Goal: Task Accomplishment & Management: Manage account settings

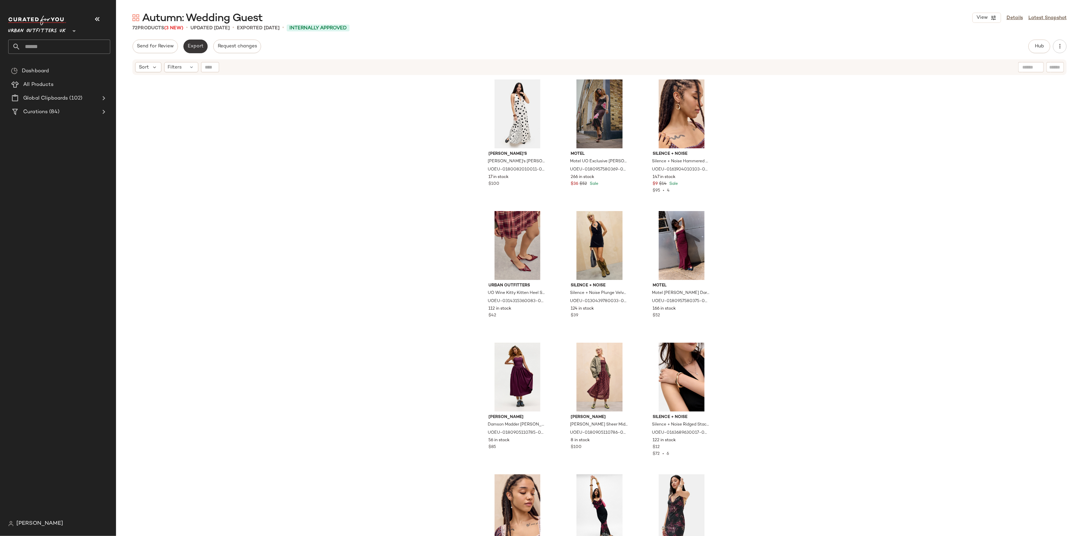
click at [197, 47] on span "Export" at bounding box center [195, 46] width 16 height 5
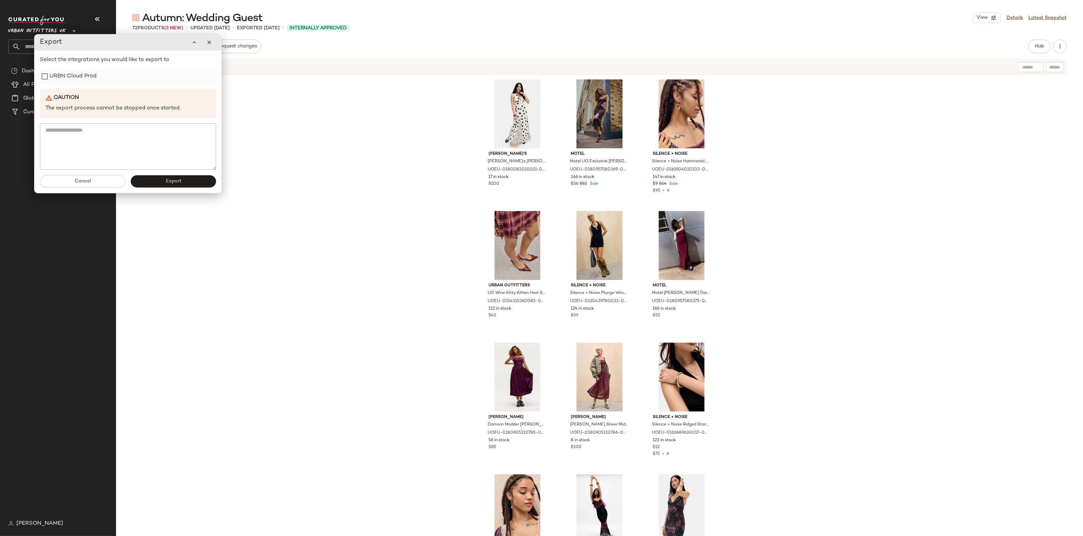
click at [81, 75] on label "URBN Cloud Prod" at bounding box center [72, 77] width 47 height 14
click at [184, 186] on button "Export" at bounding box center [173, 181] width 85 height 12
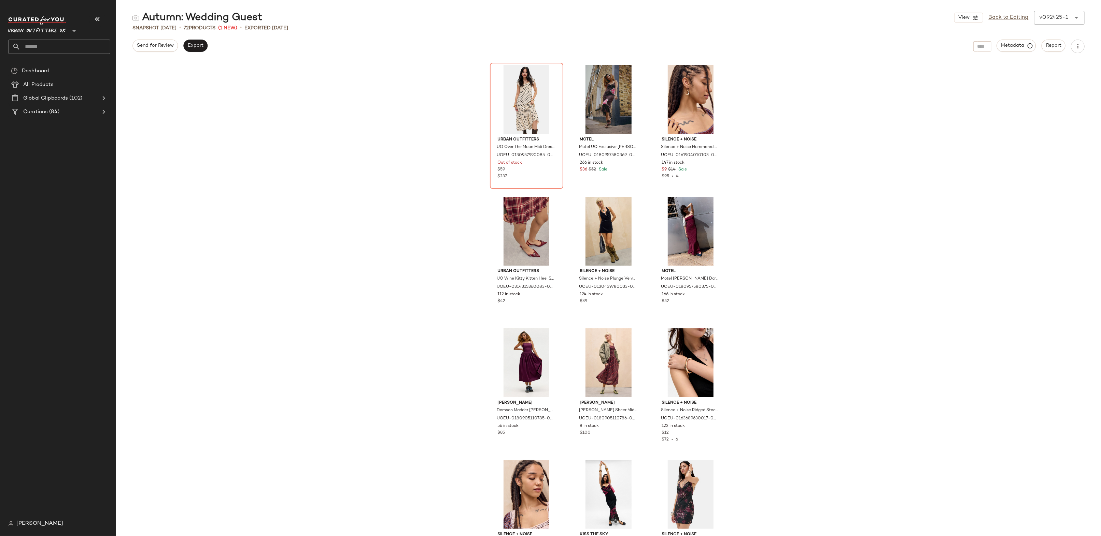
click at [30, 32] on span "Urban Outfitters UK" at bounding box center [37, 29] width 58 height 12
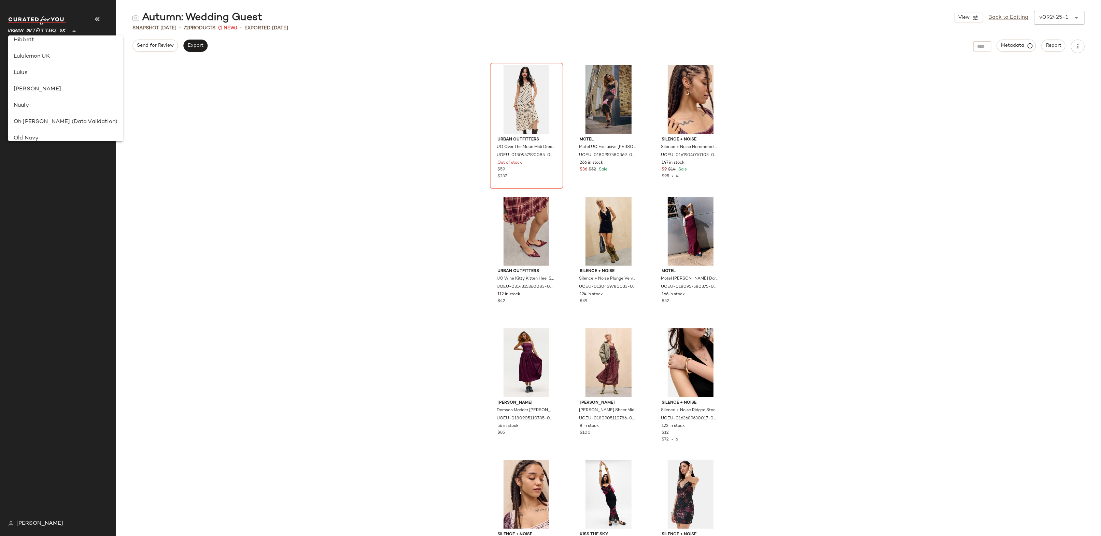
scroll to position [201, 0]
click at [40, 61] on div "Lululemon UK" at bounding box center [66, 58] width 104 height 8
type input "**"
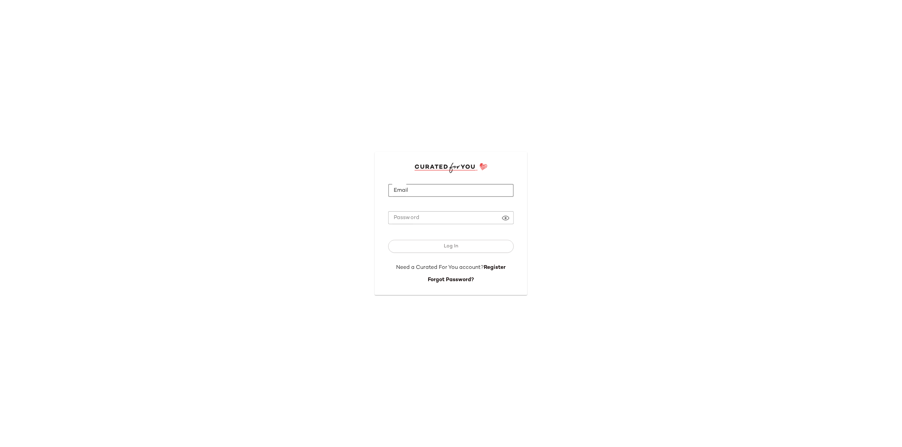
click at [413, 186] on input "Email" at bounding box center [451, 190] width 126 height 13
type input "**********"
click at [442, 245] on button "Log In" at bounding box center [451, 246] width 126 height 13
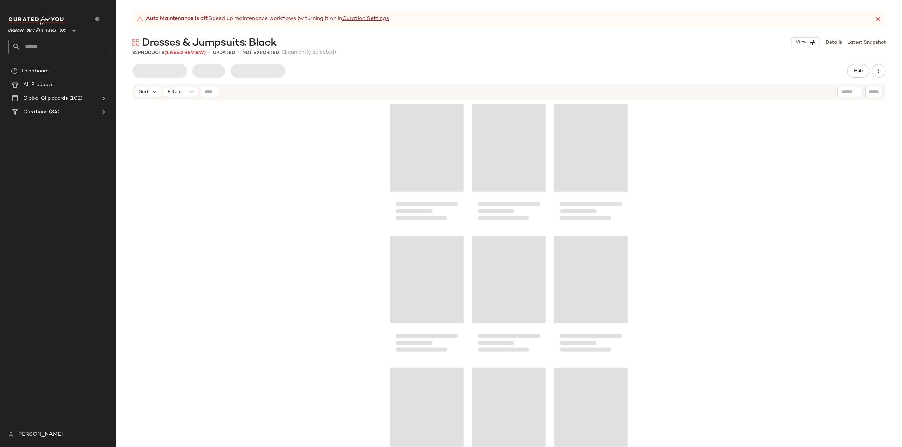
scroll to position [269, 0]
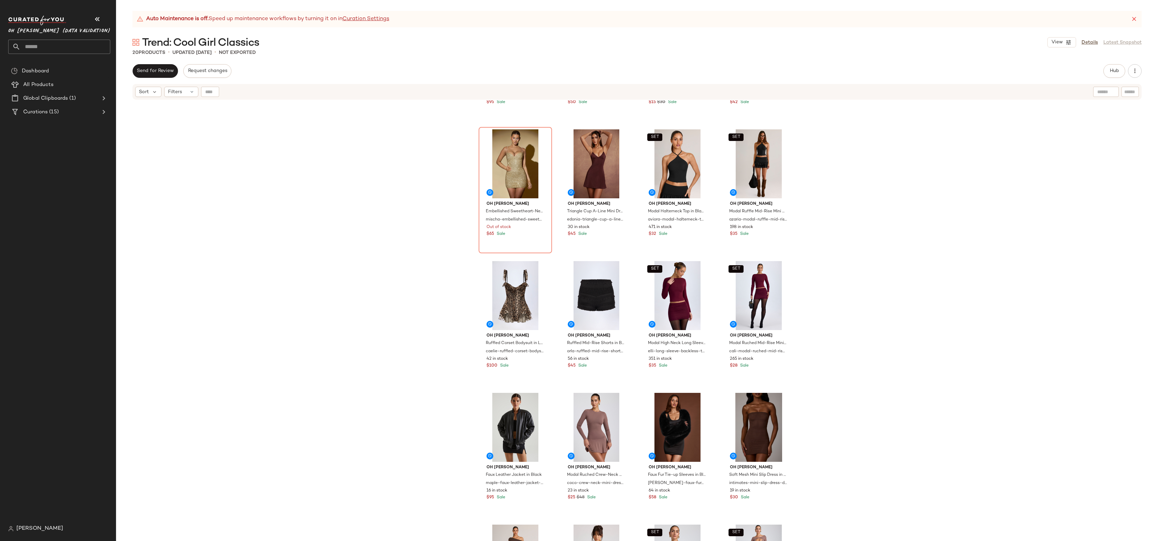
scroll to position [108, 0]
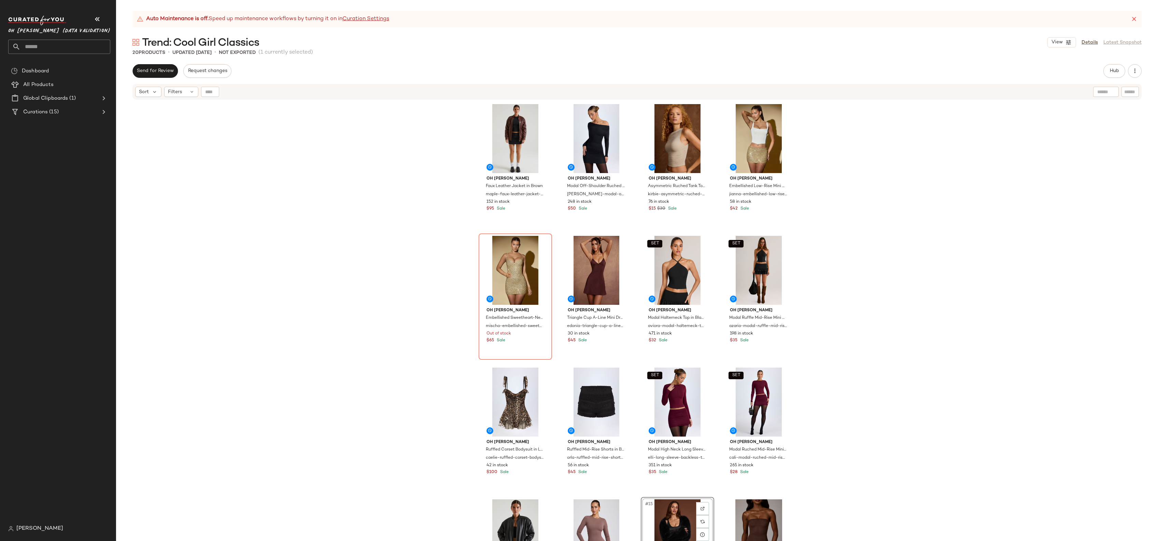
drag, startPoint x: 587, startPoint y: 212, endPoint x: 159, endPoint y: 6, distance: 475.0
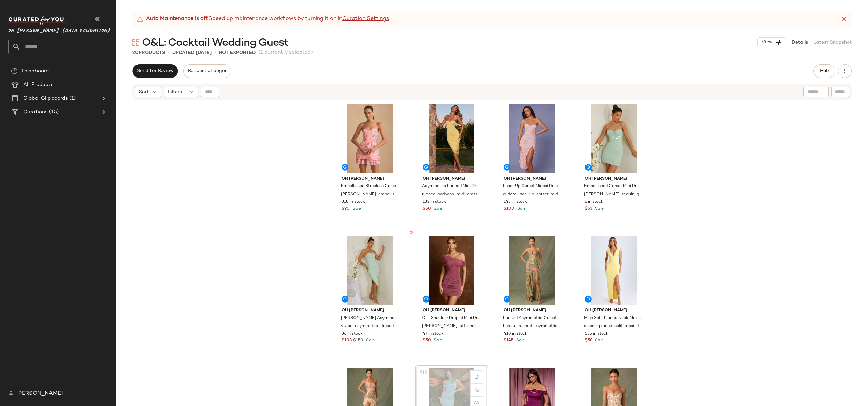
scroll to position [1, 0]
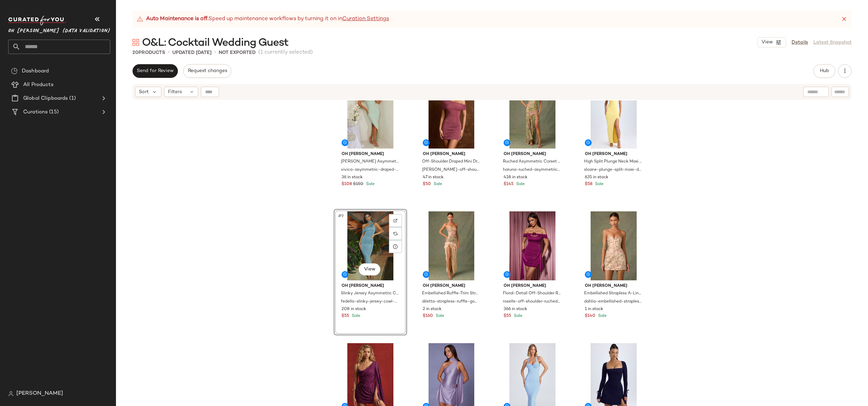
scroll to position [170, 0]
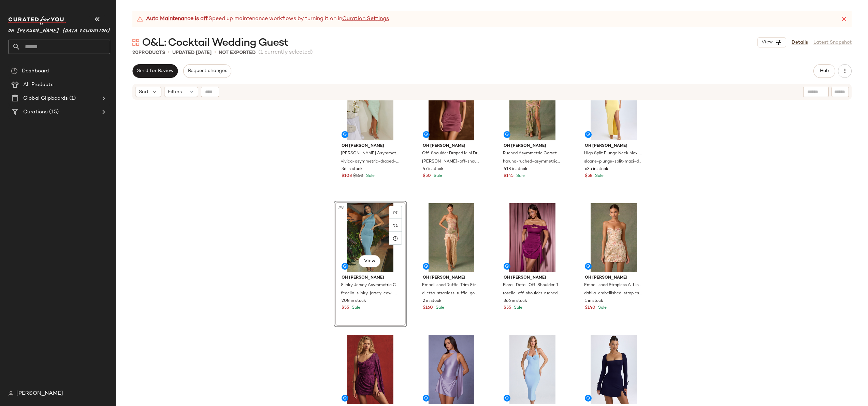
click at [269, 228] on div "Oh Polly Hand Embellished Asymmetric Midi Dress in Sage vivica-asymmetric-drape…" at bounding box center [492, 261] width 752 height 322
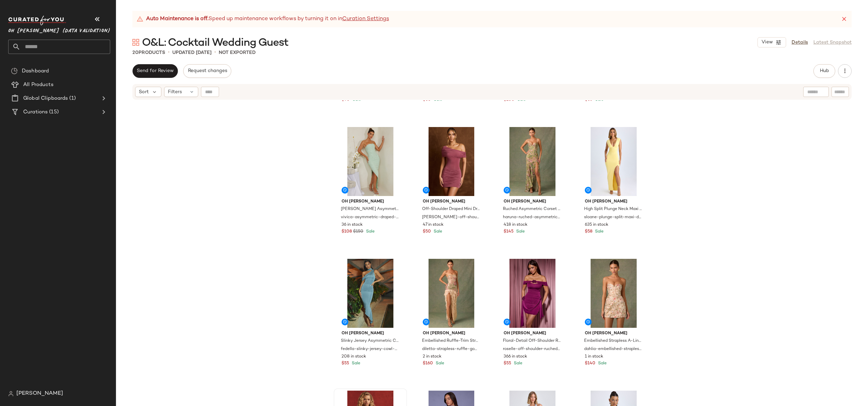
scroll to position [337, 0]
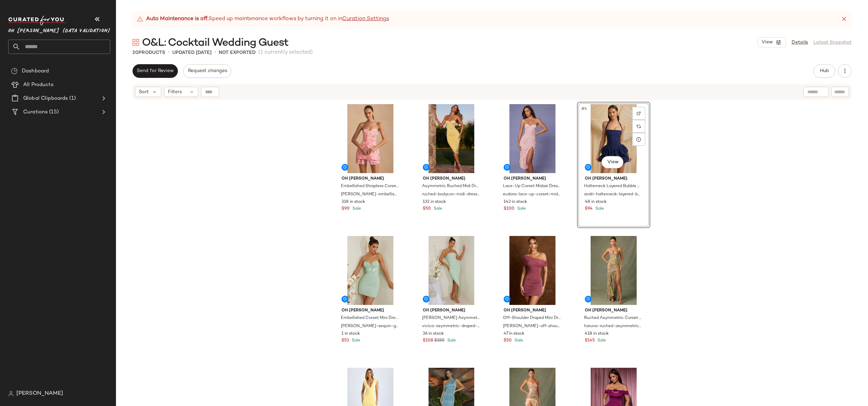
click at [658, 204] on div "Oh Polly Embellished Strapless Corset Mini Dress in Pink eliselle-embellished-s…" at bounding box center [492, 261] width 752 height 322
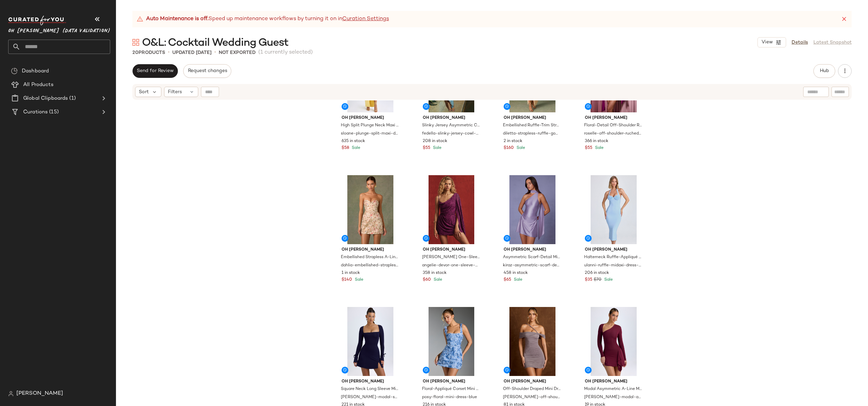
scroll to position [337, 0]
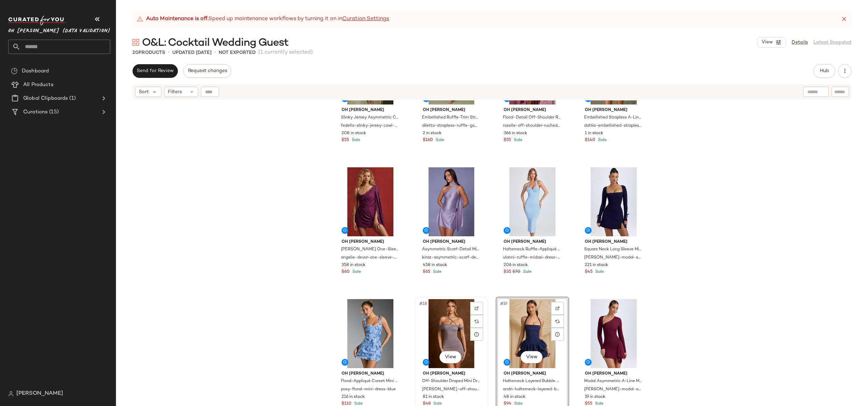
scroll to position [220, 0]
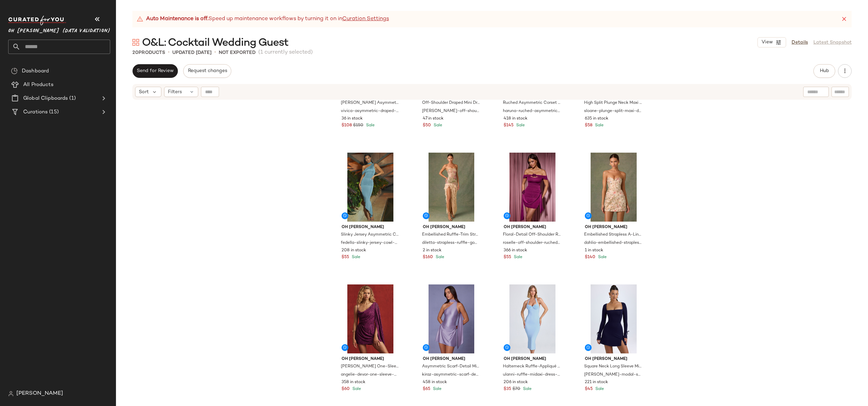
drag, startPoint x: 606, startPoint y: 129, endPoint x: 65, endPoint y: 0, distance: 556.7
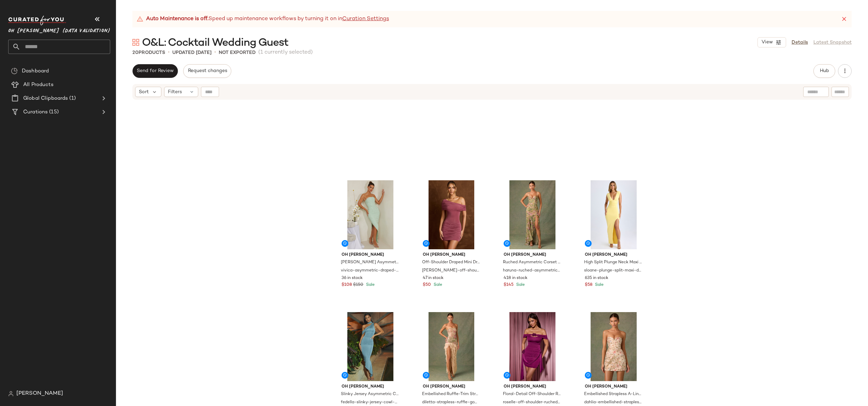
scroll to position [0, 0]
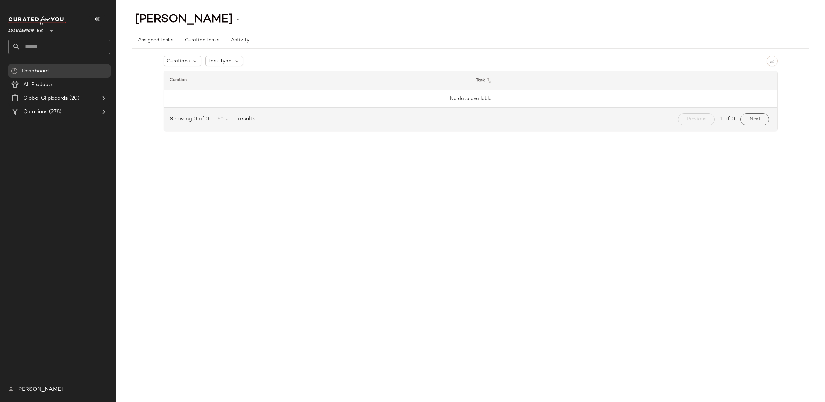
click at [56, 44] on input "text" at bounding box center [65, 47] width 90 height 14
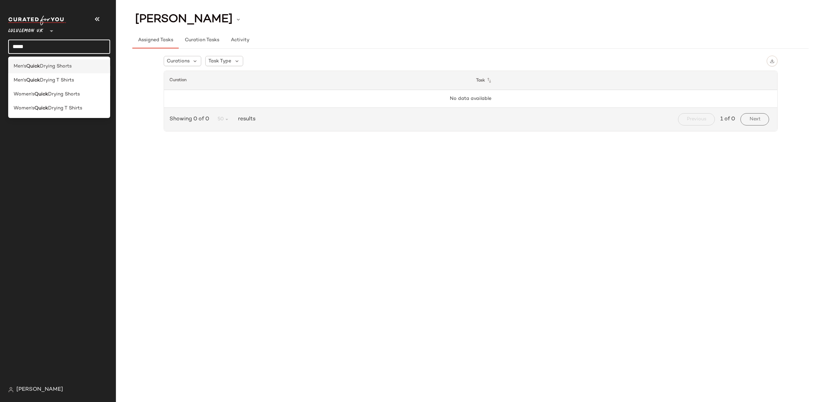
type input "*****"
click at [61, 68] on span "Drying Shorts" at bounding box center [56, 66] width 32 height 7
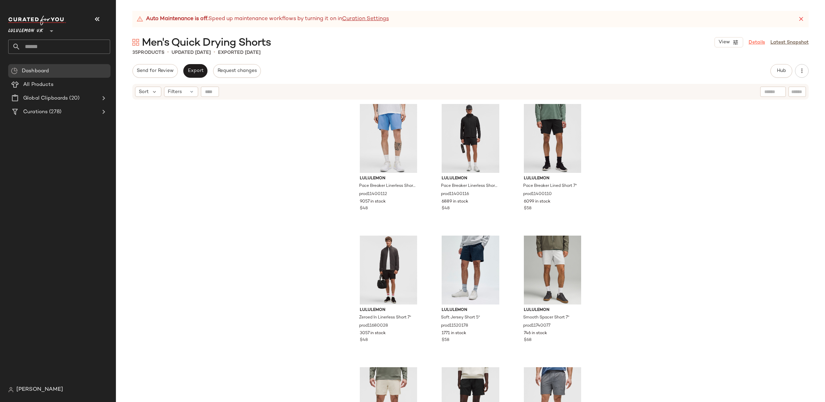
click at [751, 42] on link "Details" at bounding box center [757, 42] width 16 height 7
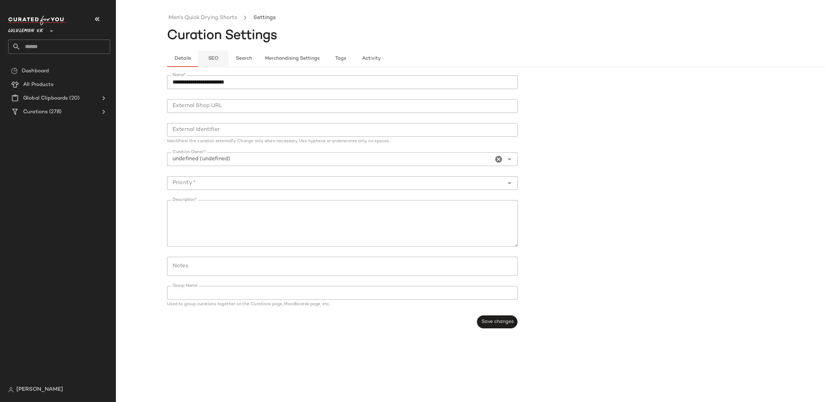
click at [210, 58] on span "SEO" at bounding box center [213, 58] width 11 height 5
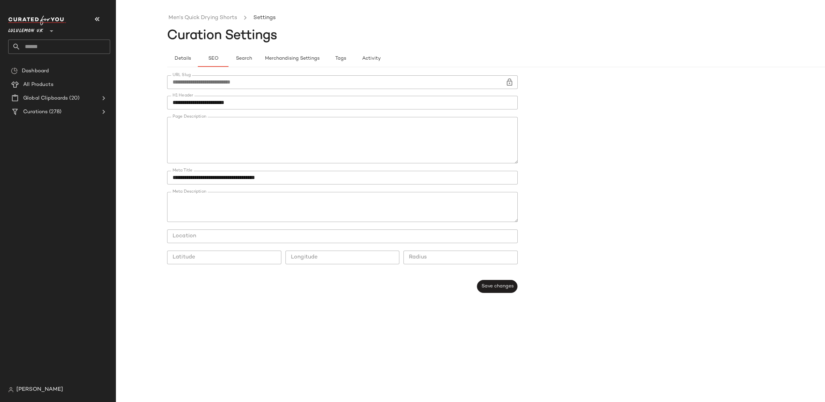
scroll to position [100, 0]
click at [212, 138] on textarea "Page Description" at bounding box center [342, 140] width 351 height 46
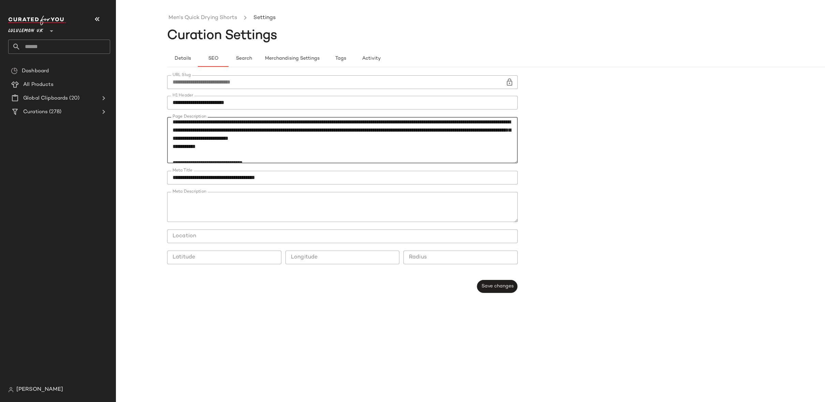
type textarea "**********"
click at [589, 130] on form "**********" at bounding box center [521, 184] width 709 height 226
click at [503, 282] on button "Save changes" at bounding box center [497, 286] width 41 height 13
click at [227, 18] on link "Men's Quick Drying Shorts" at bounding box center [203, 18] width 69 height 9
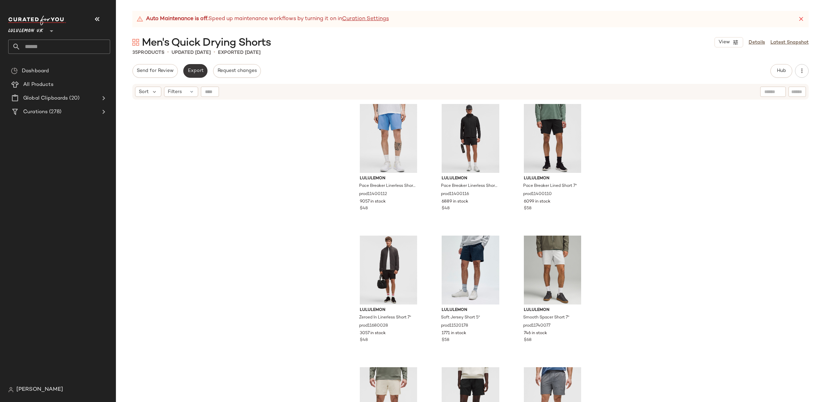
click at [194, 70] on span "Export" at bounding box center [195, 70] width 16 height 5
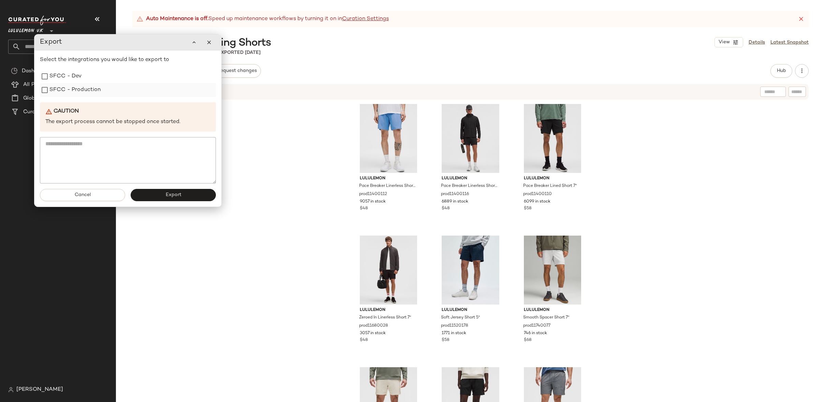
click at [79, 94] on label "SFCC - Production" at bounding box center [75, 90] width 52 height 14
click at [187, 192] on button "Export" at bounding box center [173, 195] width 85 height 12
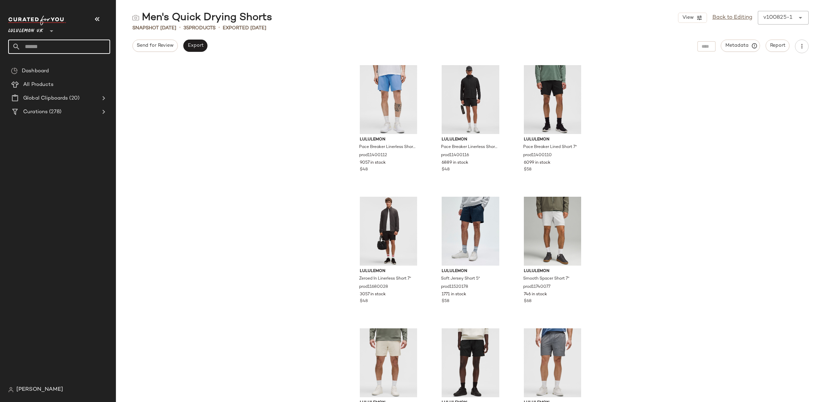
click at [47, 44] on input "text" at bounding box center [65, 47] width 90 height 14
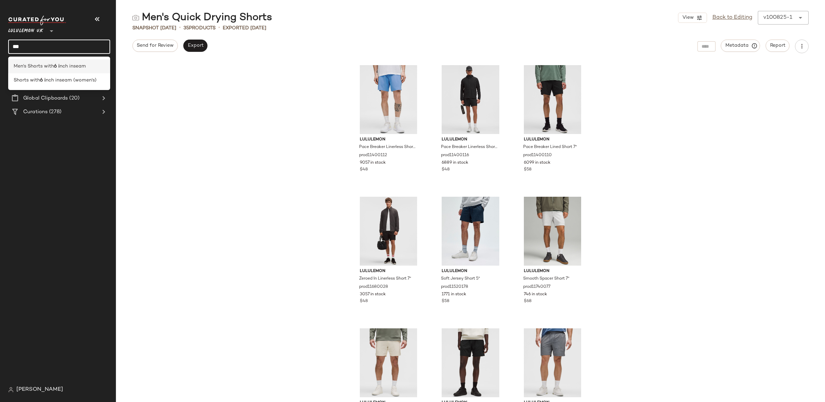
type input "***"
click at [31, 69] on span "Men's Shorts with" at bounding box center [34, 66] width 40 height 7
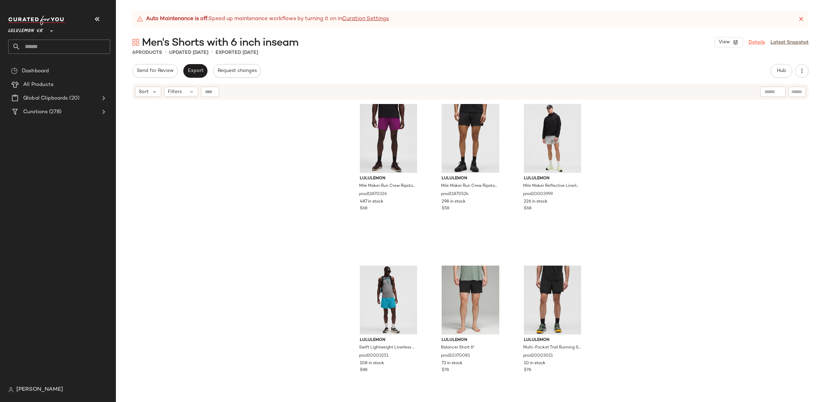
click at [754, 46] on link "Details" at bounding box center [757, 42] width 16 height 7
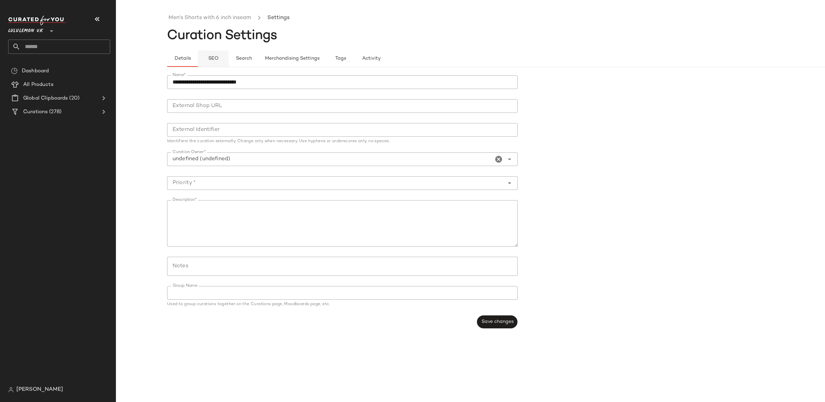
click at [217, 60] on span "SEO" at bounding box center [213, 58] width 11 height 5
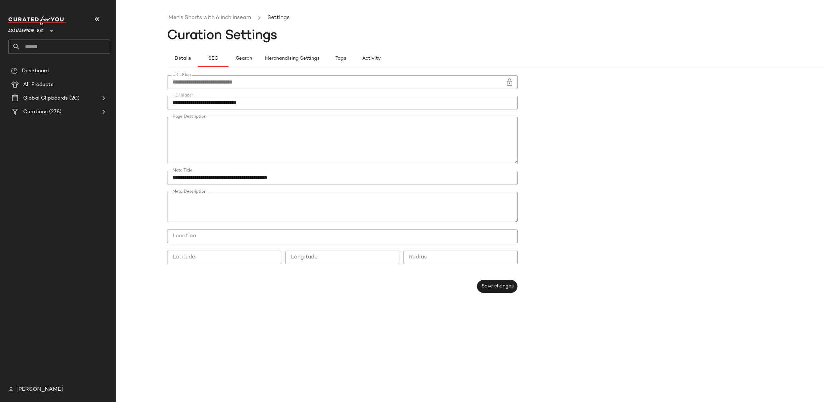
scroll to position [40, 0]
click at [382, 138] on textarea "Page Description" at bounding box center [342, 140] width 351 height 46
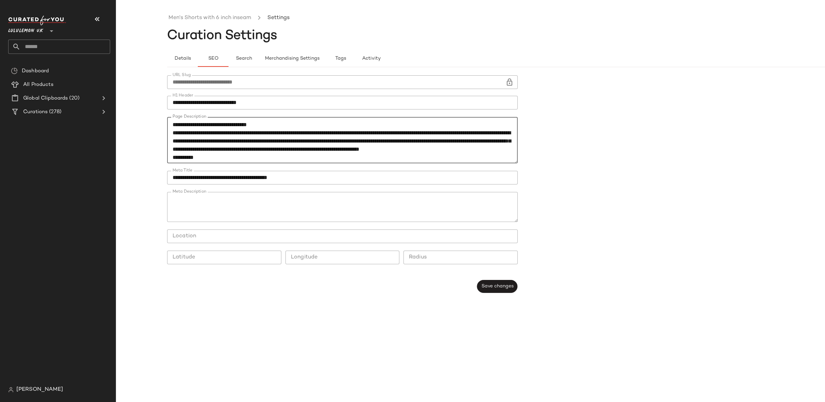
type textarea "**********"
click at [571, 160] on form "**********" at bounding box center [521, 184] width 709 height 226
click at [500, 281] on button "Save changes" at bounding box center [497, 286] width 41 height 13
click at [221, 16] on link "Men's Shorts with 6 inch inseam" at bounding box center [210, 18] width 83 height 9
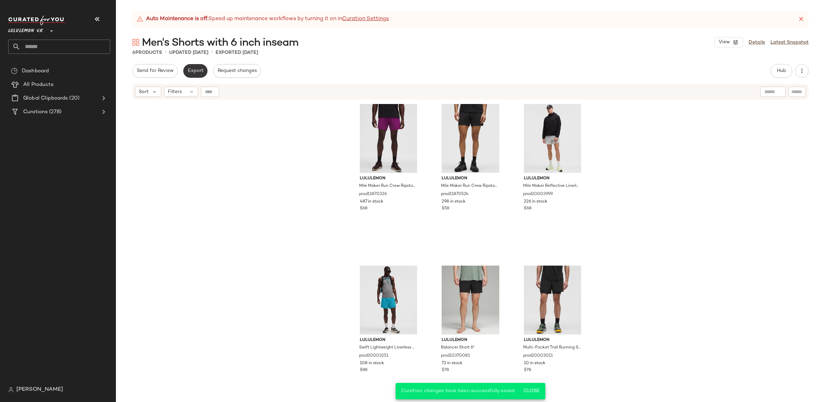
click at [197, 64] on button "Export" at bounding box center [195, 71] width 24 height 14
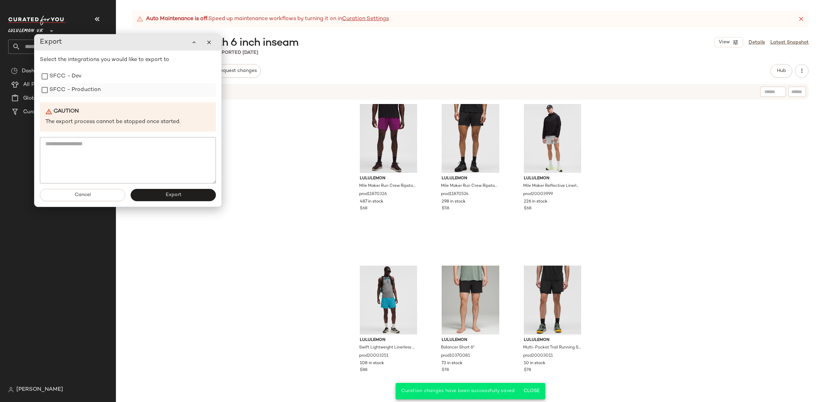
click at [93, 95] on label "SFCC - Production" at bounding box center [75, 90] width 52 height 14
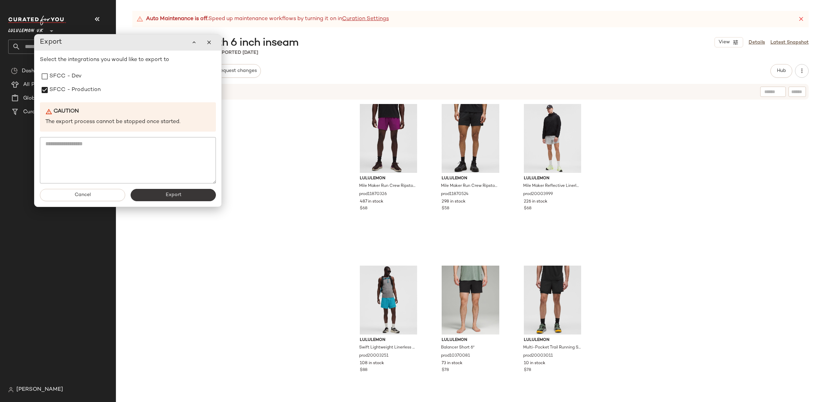
click at [180, 196] on span "Export" at bounding box center [173, 194] width 16 height 5
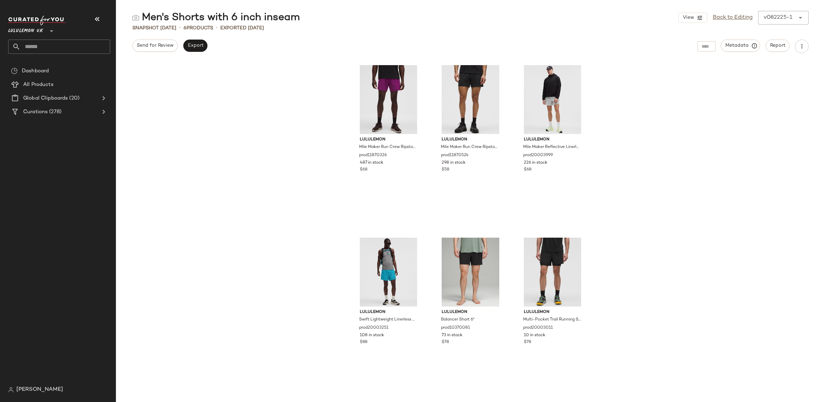
click at [77, 46] on input "text" at bounding box center [65, 47] width 90 height 14
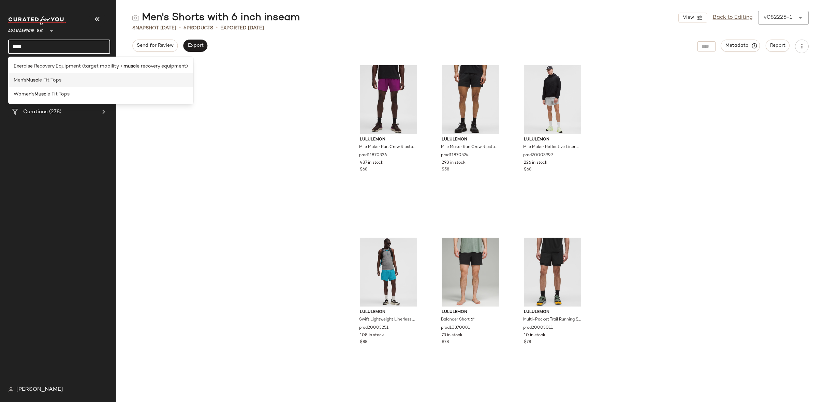
type input "****"
click at [67, 82] on div "Men's Musc le Fit Tops" at bounding box center [101, 80] width 174 height 7
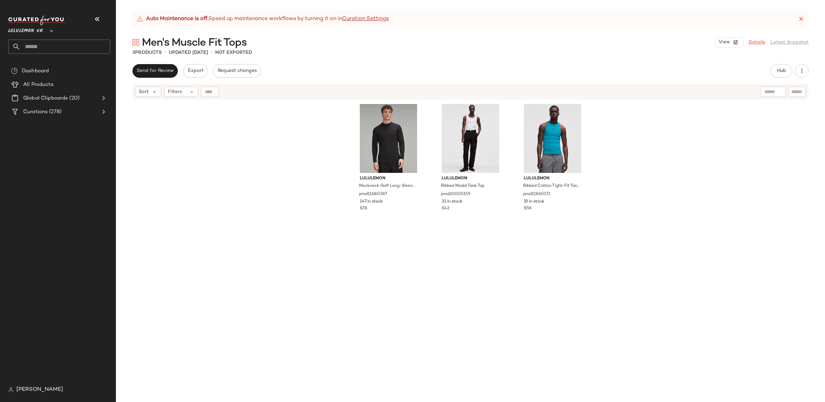
click at [757, 40] on link "Details" at bounding box center [757, 42] width 16 height 7
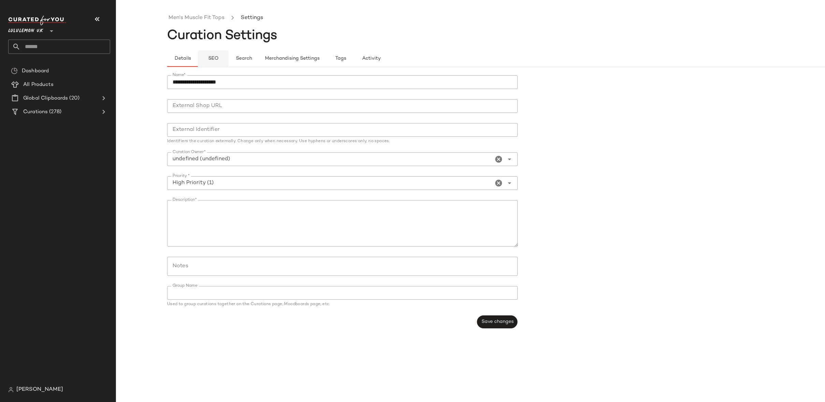
click at [205, 61] on button "SEO" at bounding box center [213, 59] width 31 height 16
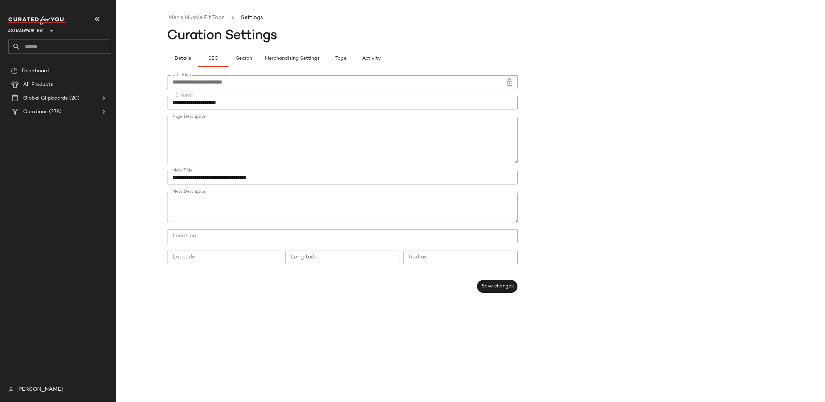
scroll to position [149, 0]
drag, startPoint x: 290, startPoint y: 146, endPoint x: 254, endPoint y: 146, distance: 36.5
click at [254, 146] on textarea "Page Description" at bounding box center [342, 140] width 351 height 46
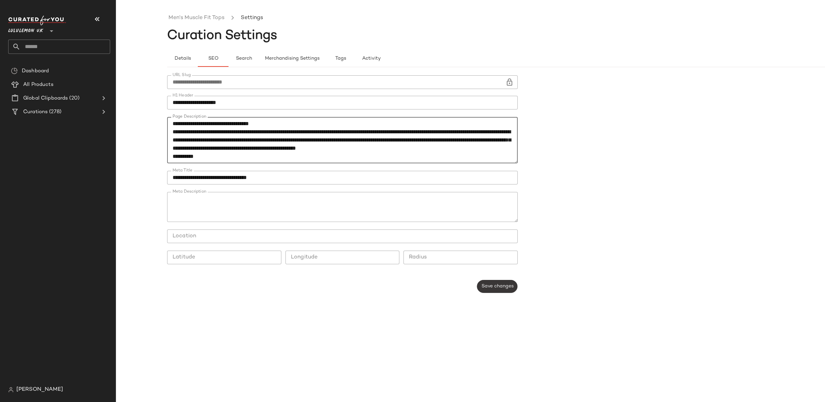
type textarea "**********"
click at [505, 283] on button "Save changes" at bounding box center [497, 286] width 41 height 13
click at [71, 51] on input "text" at bounding box center [65, 47] width 90 height 14
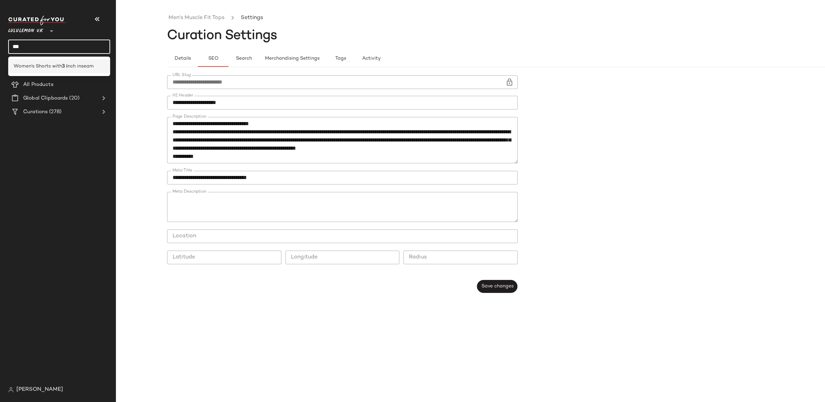
type input "***"
click at [74, 68] on span "nch inseam" at bounding box center [81, 66] width 26 height 7
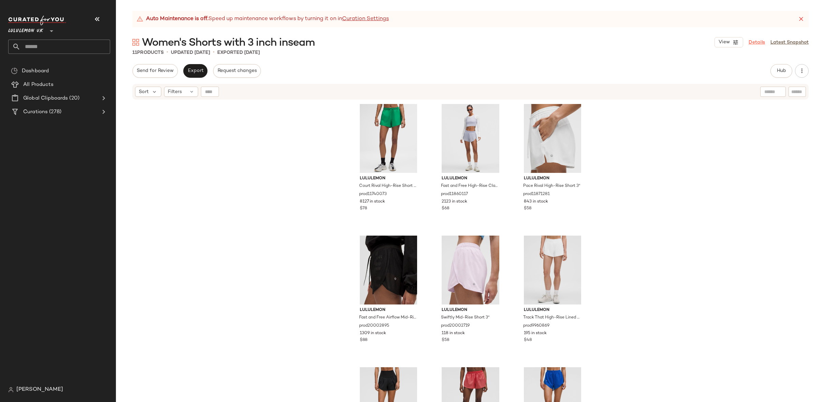
click at [761, 42] on link "Details" at bounding box center [757, 42] width 16 height 7
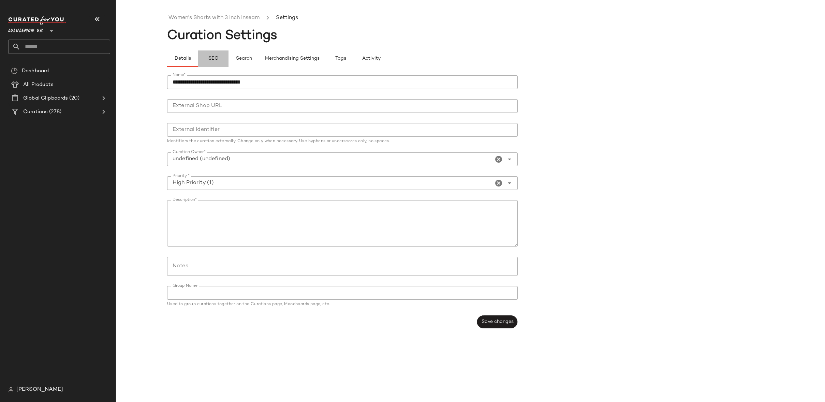
click at [208, 59] on span "SEO" at bounding box center [213, 58] width 11 height 5
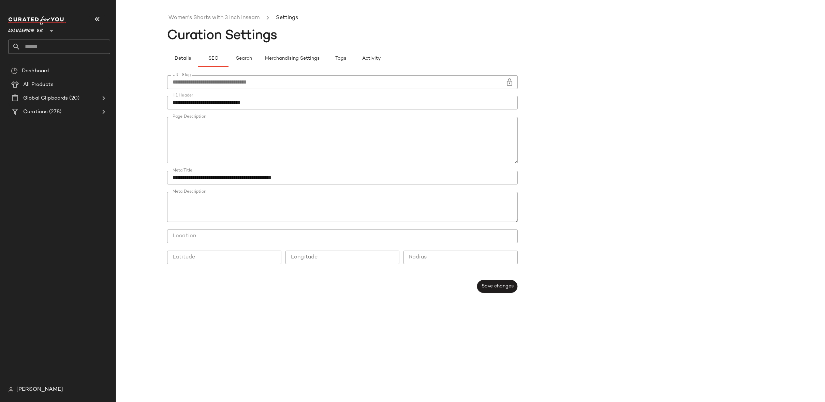
scroll to position [45, 0]
click at [241, 150] on textarea "Page Description" at bounding box center [342, 140] width 351 height 46
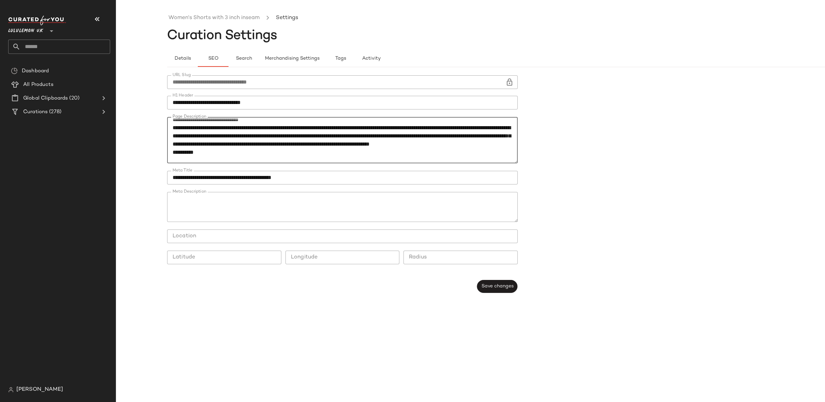
type textarea "**********"
click at [314, 339] on div "**********" at bounding box center [521, 206] width 709 height 391
click at [504, 291] on button "Save changes" at bounding box center [497, 286] width 41 height 13
click at [191, 12] on ul "Women's Shorts with 3 inch inseam Settings" at bounding box center [521, 18] width 709 height 16
drag, startPoint x: 190, startPoint y: 16, endPoint x: 174, endPoint y: 26, distance: 18.6
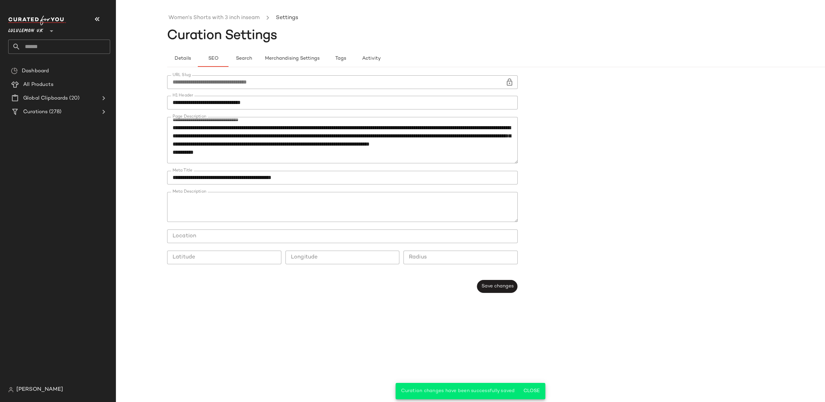
click at [190, 16] on link "Women's Shorts with 3 inch inseam" at bounding box center [214, 18] width 91 height 9
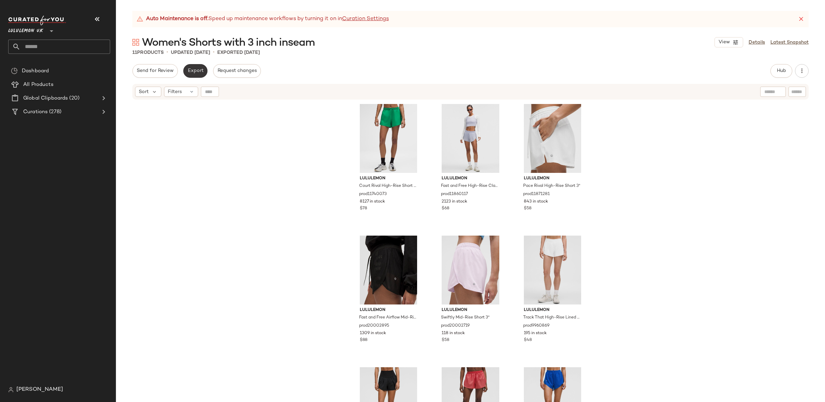
click at [186, 68] on button "Export" at bounding box center [195, 71] width 24 height 14
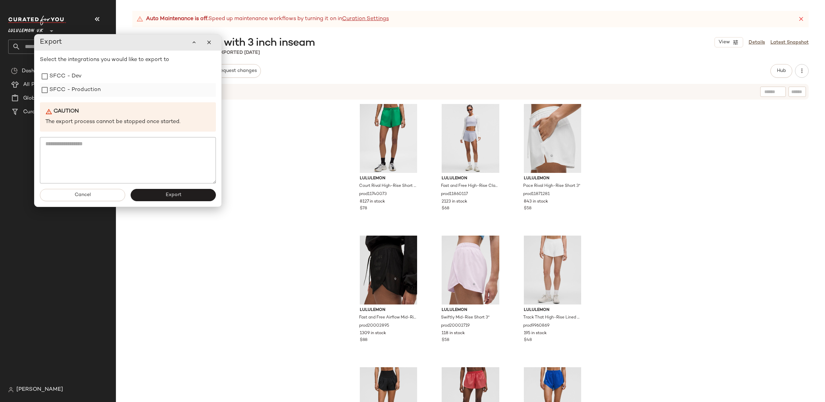
click at [94, 89] on label "SFCC - Production" at bounding box center [75, 90] width 52 height 14
click at [202, 198] on button "Export" at bounding box center [173, 195] width 85 height 12
